Goal: Task Accomplishment & Management: Use online tool/utility

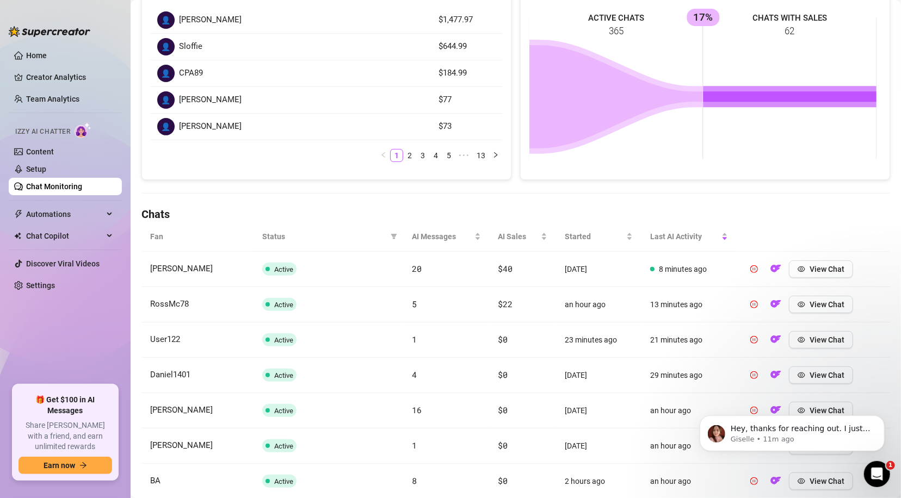
scroll to position [218, 0]
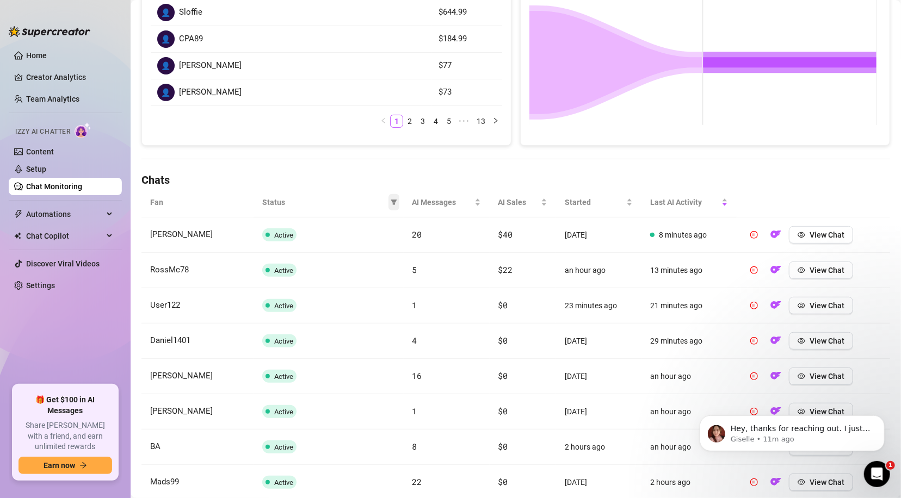
click at [391, 200] on icon "filter" at bounding box center [394, 202] width 6 height 5
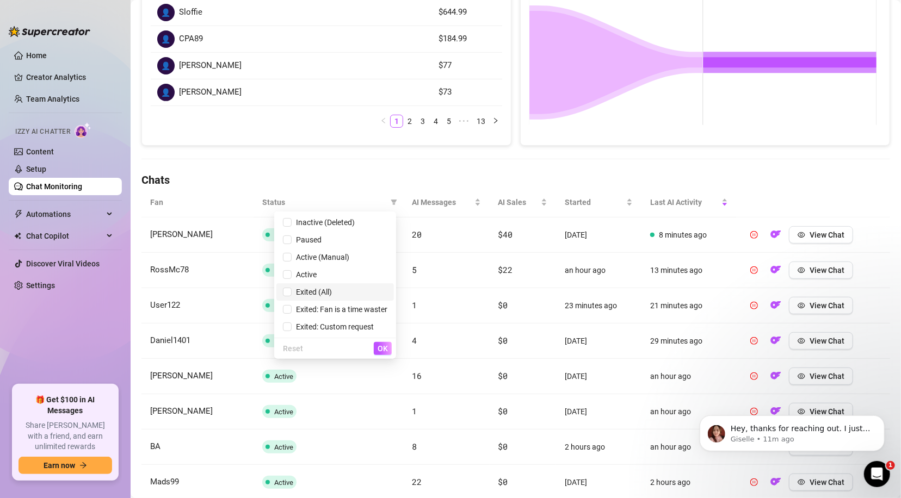
click at [314, 290] on span "Exited (All)" at bounding box center [312, 292] width 40 height 9
click at [233, 135] on div "👤 Νίκος Κατσαρός $1,477.97 👤 Sloffie $644.99 👤 CPA89 $184.99 👤 Pedro $77 👤 Anth…" at bounding box center [326, 54] width 369 height 181
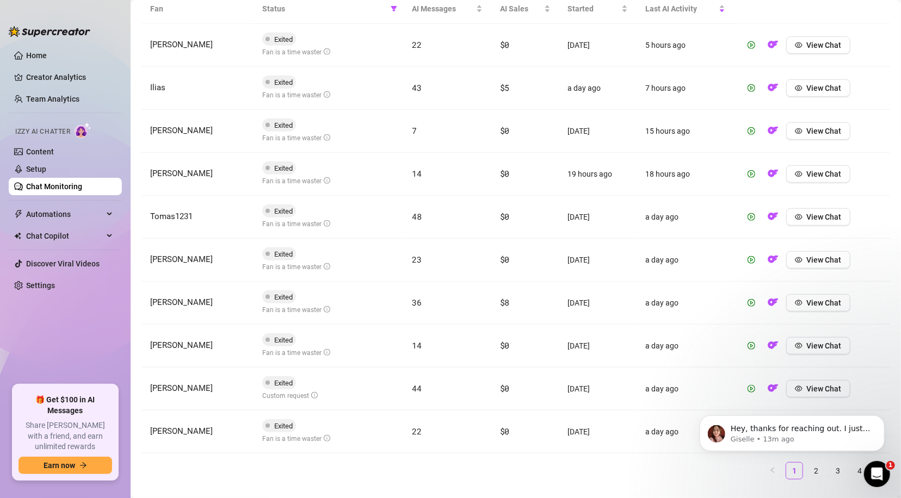
scroll to position [150, 0]
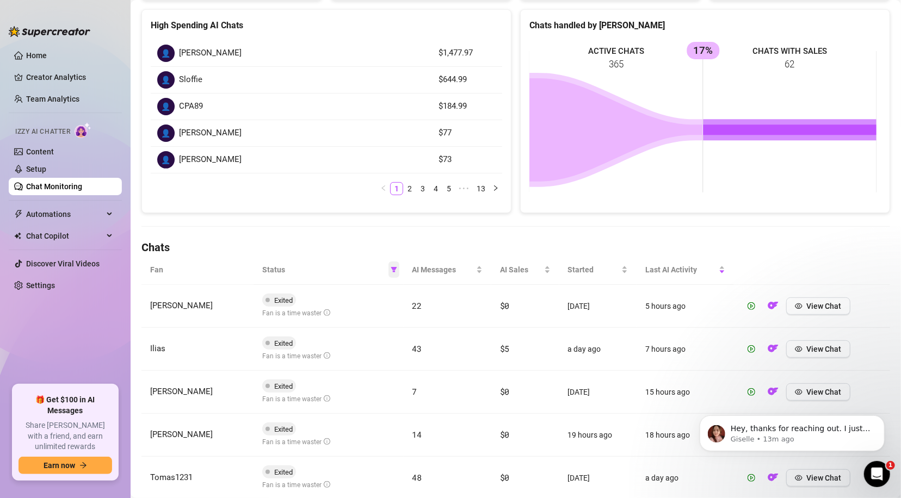
click at [391, 270] on icon "filter" at bounding box center [394, 270] width 7 height 7
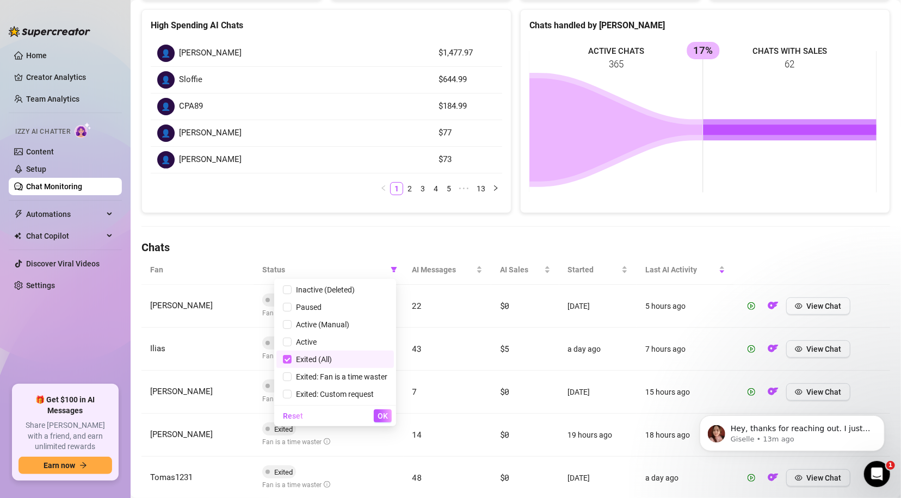
click at [283, 358] on input "checkbox" at bounding box center [287, 359] width 9 height 9
checkbox input "false"
click at [241, 222] on div "Chat Monitoring Chat Monitoring for Armani Armani (realarmaniblack) Performance…" at bounding box center [515, 304] width 748 height 892
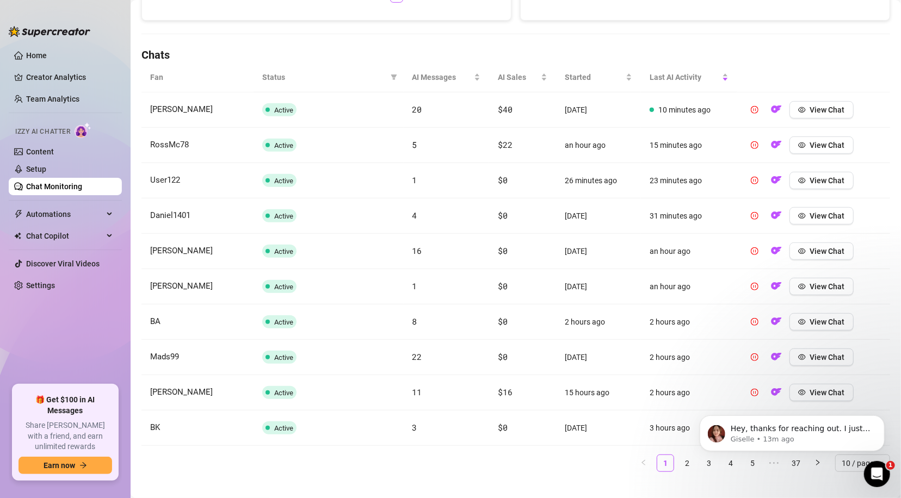
scroll to position [356, 0]
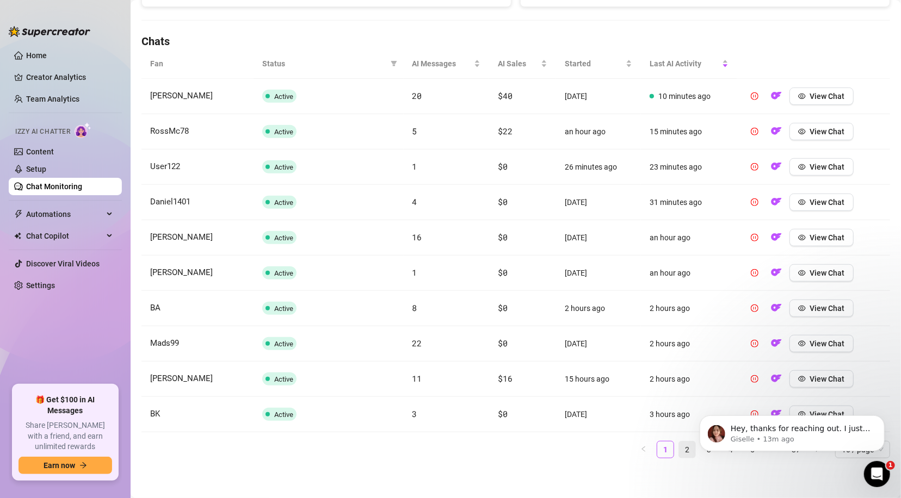
click at [679, 448] on link "2" at bounding box center [687, 450] width 16 height 16
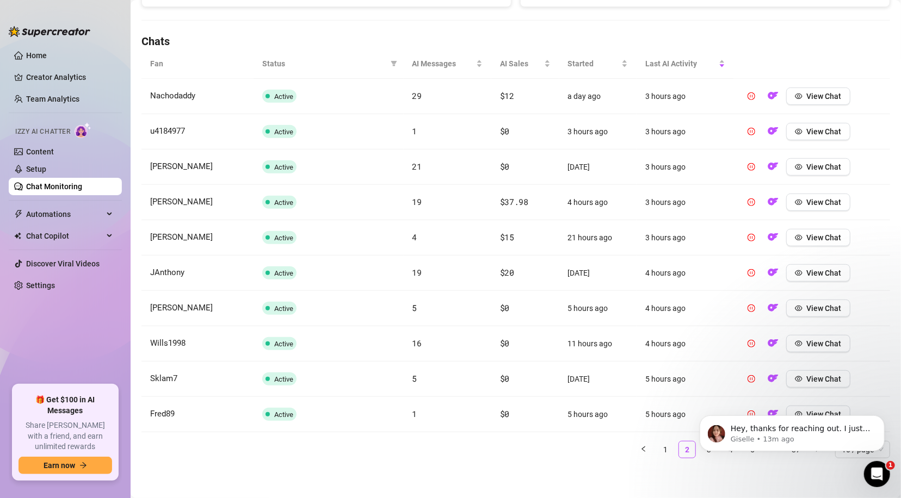
click at [691, 447] on body "Hey, thanks for reaching out. I just checked on my end and it looks like the la…" at bounding box center [791, 429] width 209 height 67
click at [692, 448] on body "Hey, thanks for reaching out. I just checked on my end and it looks like the la…" at bounding box center [791, 429] width 209 height 67
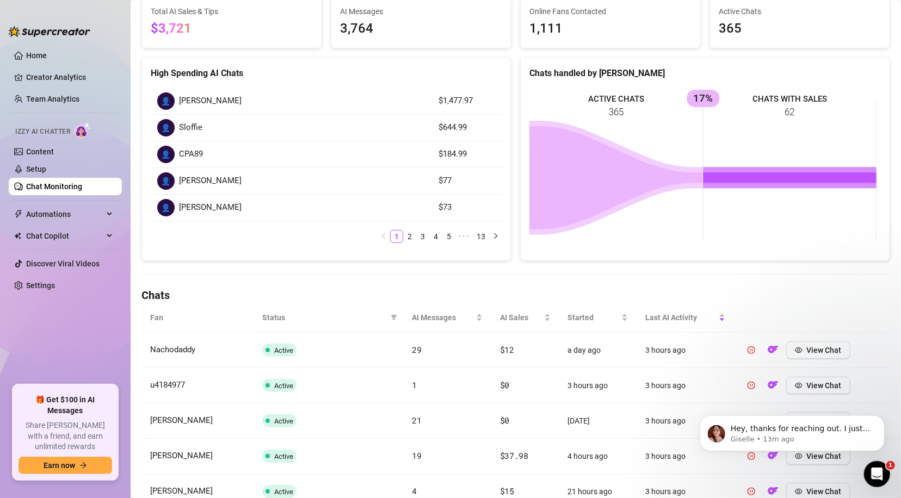
scroll to position [91, 0]
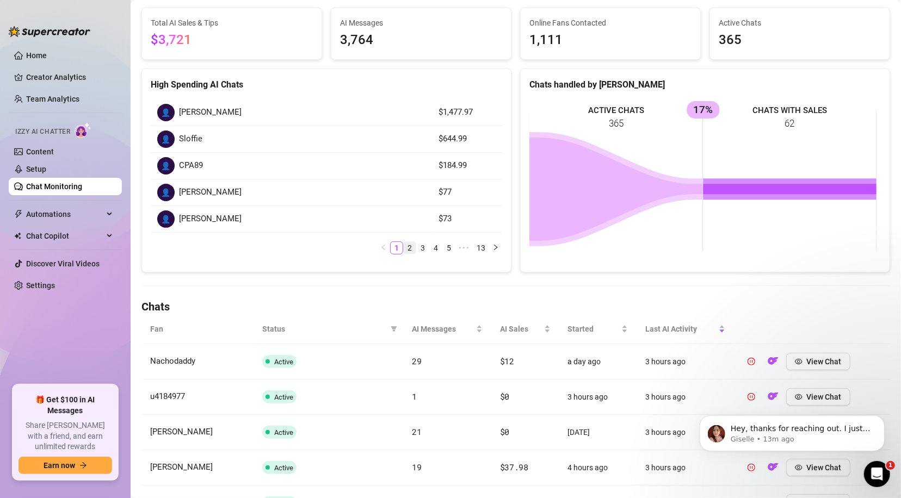
click at [404, 243] on link "2" at bounding box center [410, 248] width 12 height 12
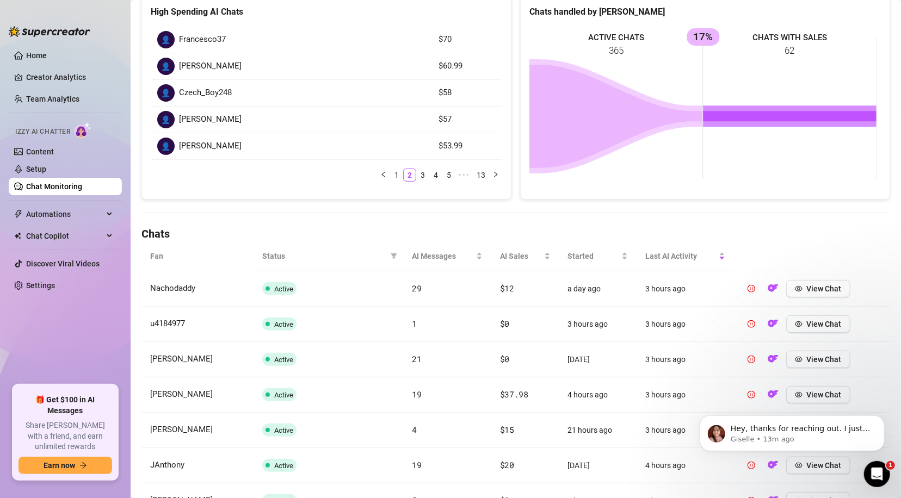
scroll to position [356, 0]
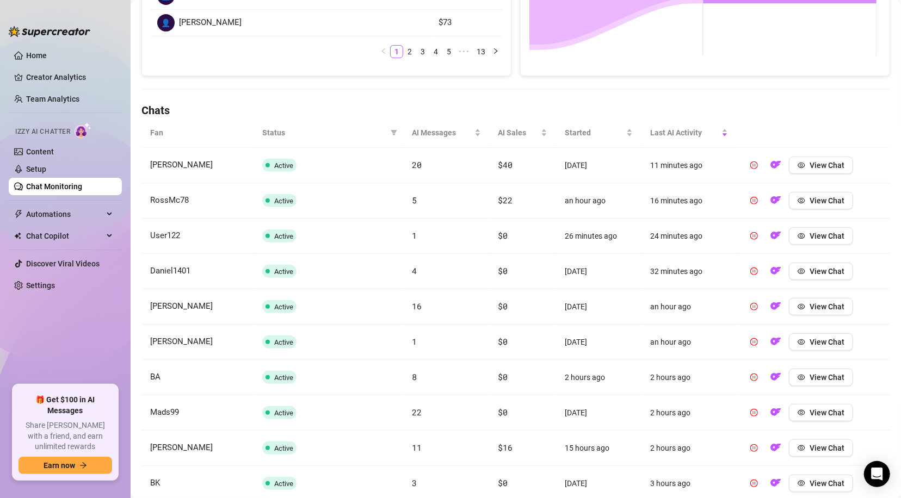
scroll to position [288, 0]
click at [811, 163] on span "View Chat" at bounding box center [826, 164] width 35 height 9
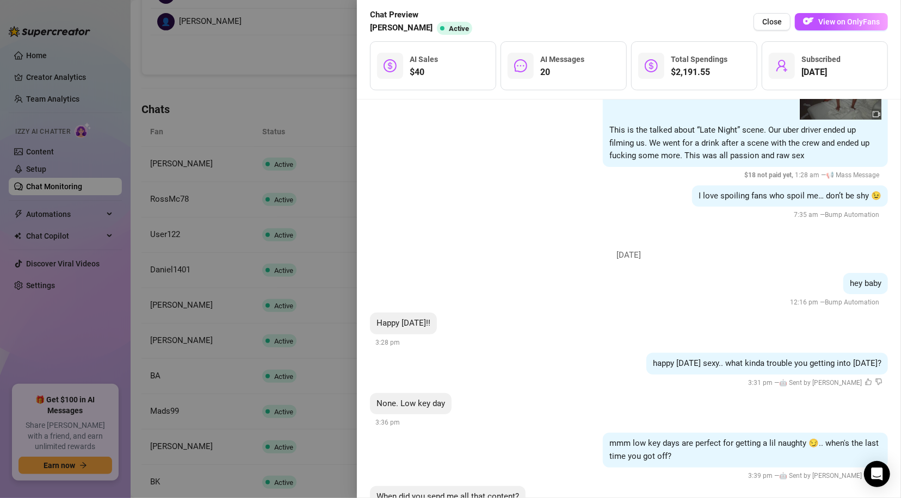
scroll to position [2480, 0]
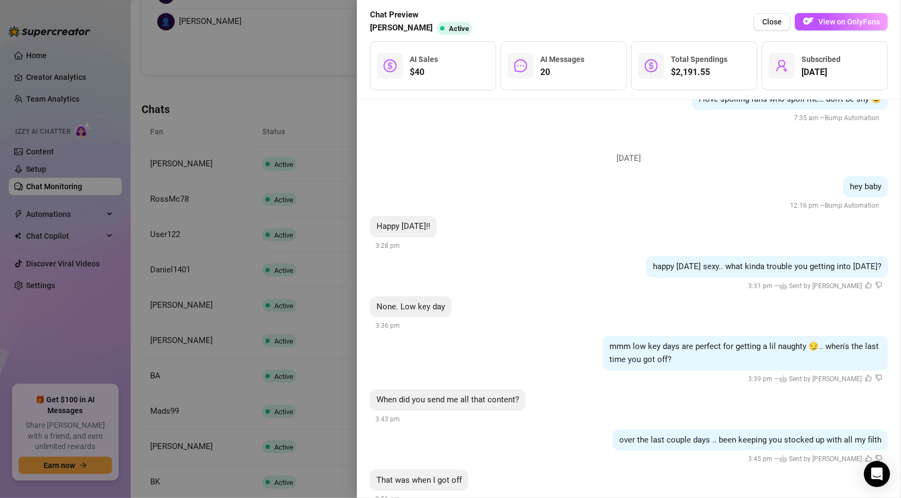
drag, startPoint x: 885, startPoint y: 493, endPoint x: 586, endPoint y: 505, distance: 299.9
click at [778, 18] on span "Close" at bounding box center [772, 21] width 20 height 9
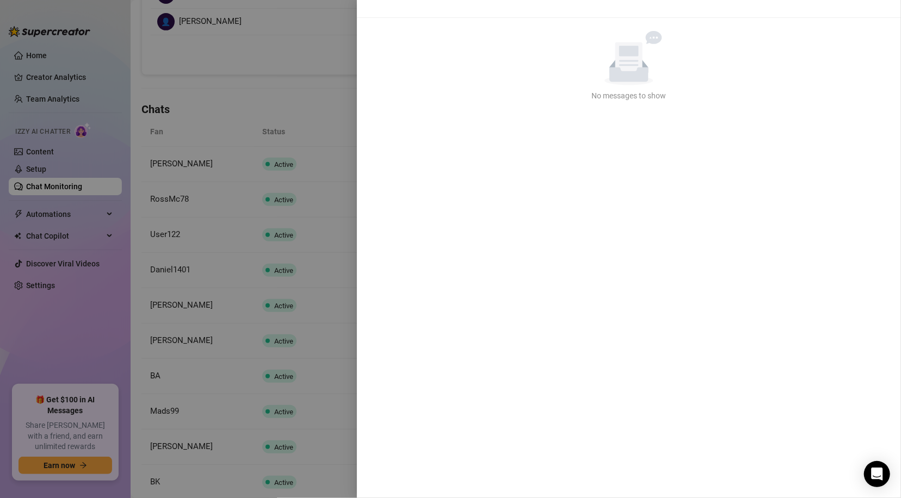
scroll to position [0, 0]
